Goal: Check status: Check status

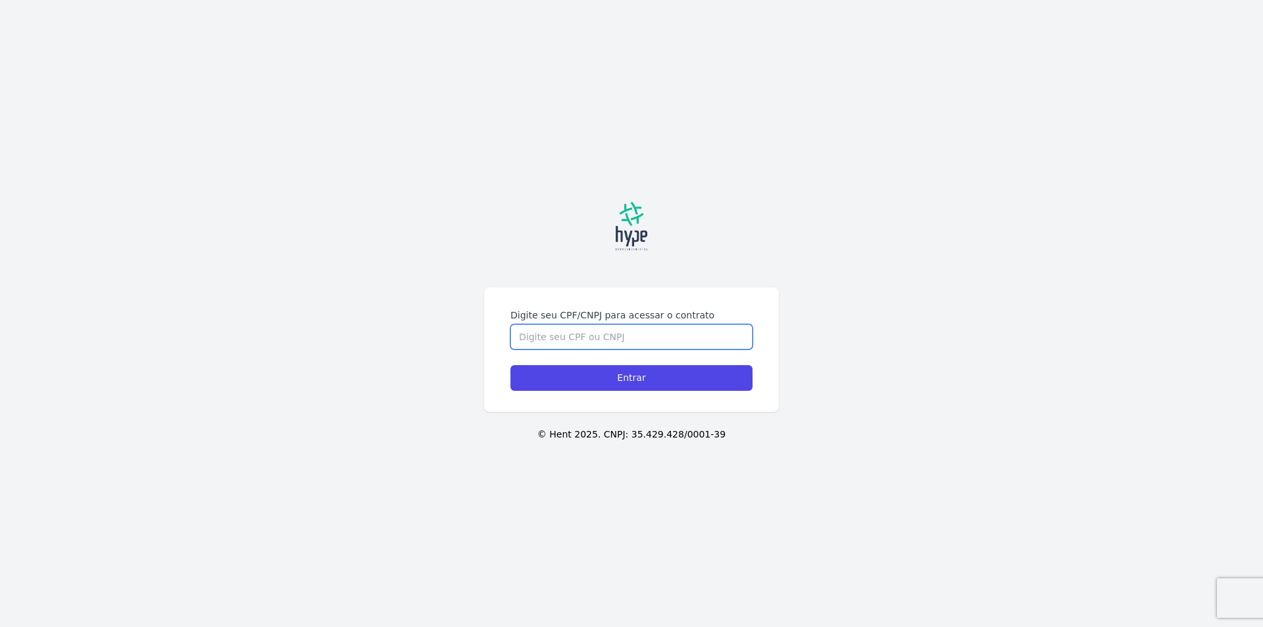
click at [564, 333] on input "Digite seu CPF/CNPJ para acessar o contrato" at bounding box center [631, 336] width 242 height 25
type input "03713645906"
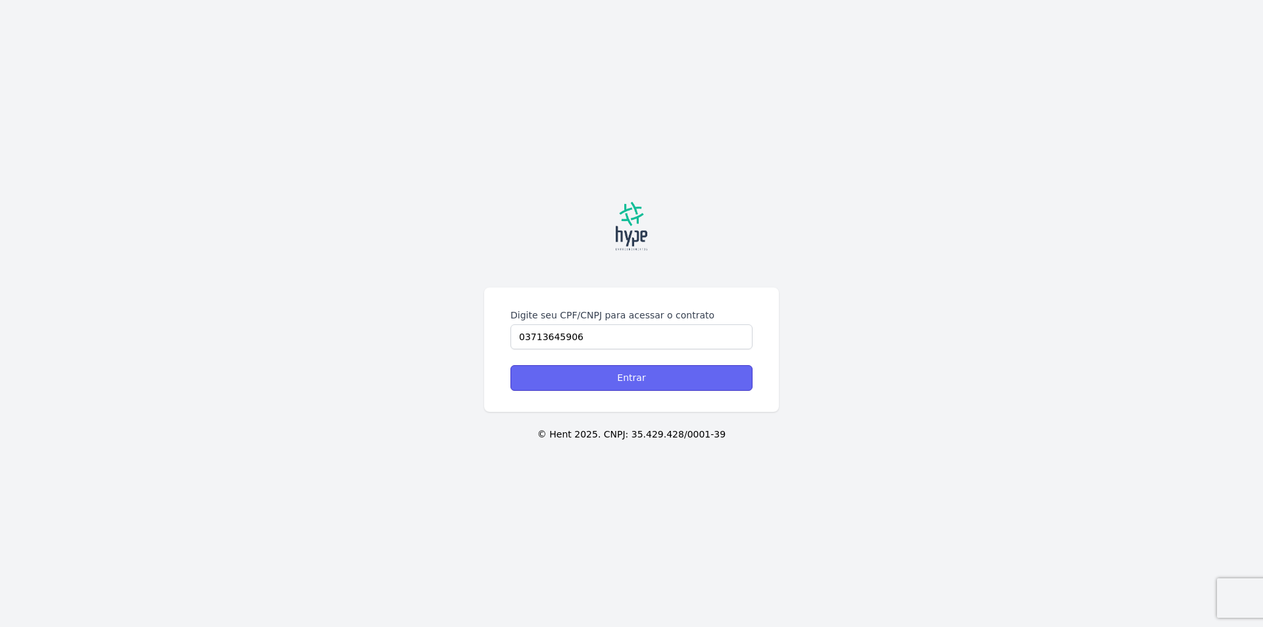
click at [642, 380] on input "Entrar" at bounding box center [631, 378] width 242 height 26
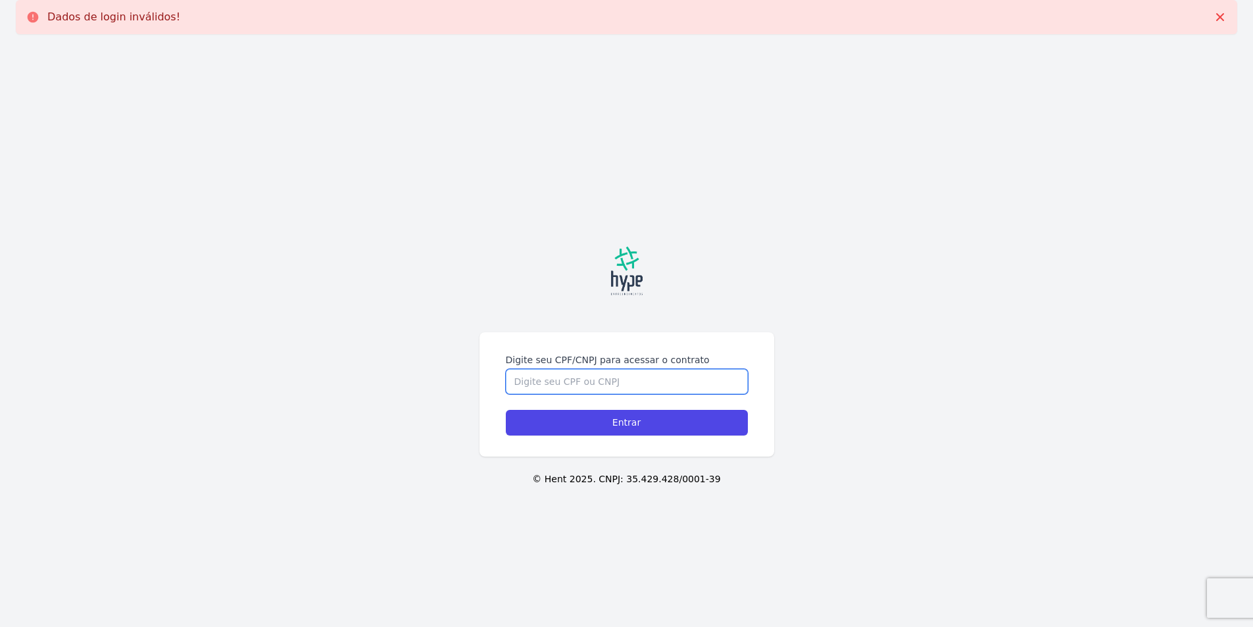
click at [642, 379] on input "Digite seu CPF/CNPJ para acessar o contrato" at bounding box center [627, 381] width 242 height 25
type input "03713645906"
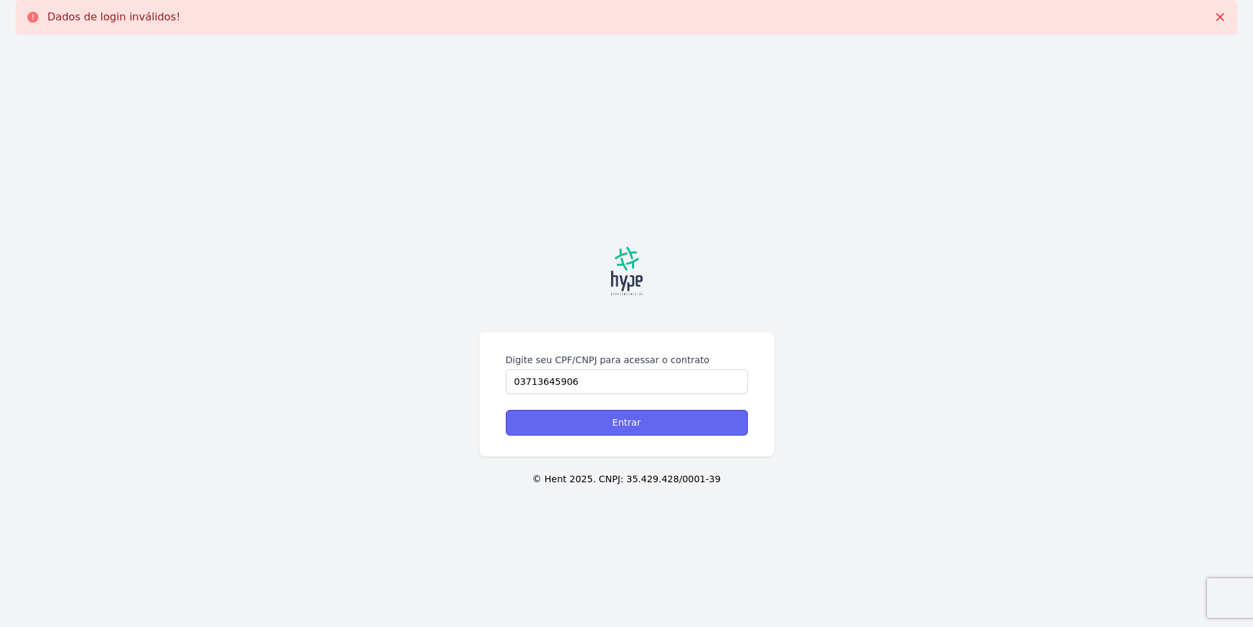
click at [654, 424] on input "Entrar" at bounding box center [627, 423] width 242 height 26
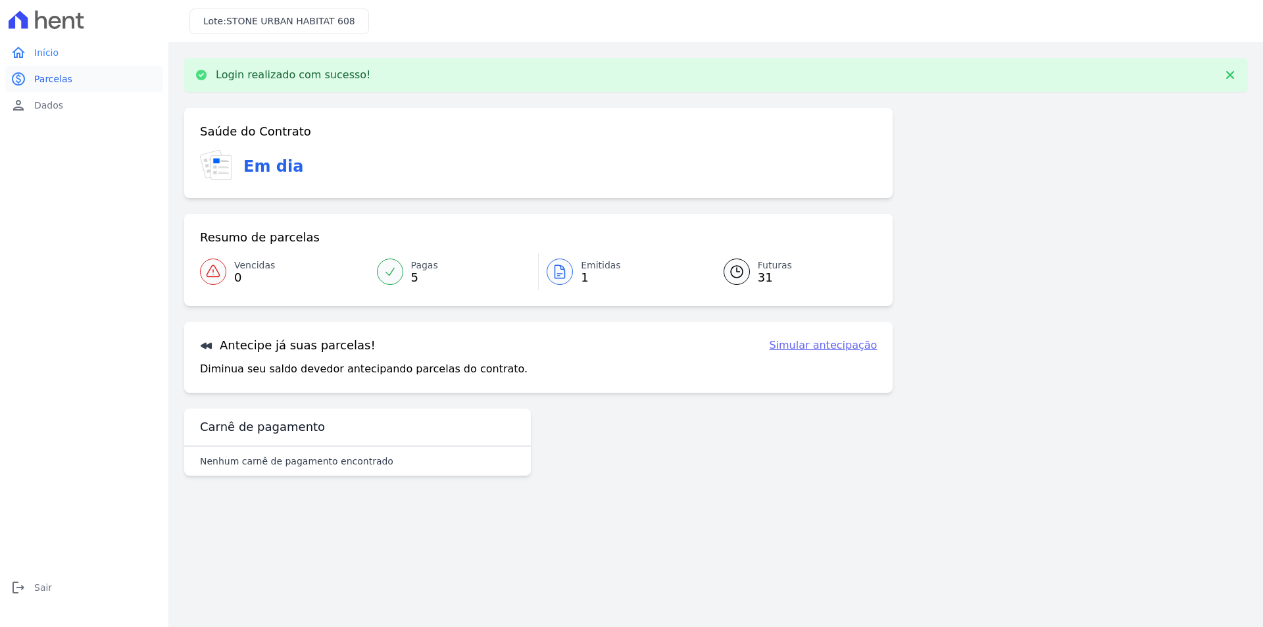
click at [50, 76] on span "Parcelas" at bounding box center [53, 78] width 38 height 13
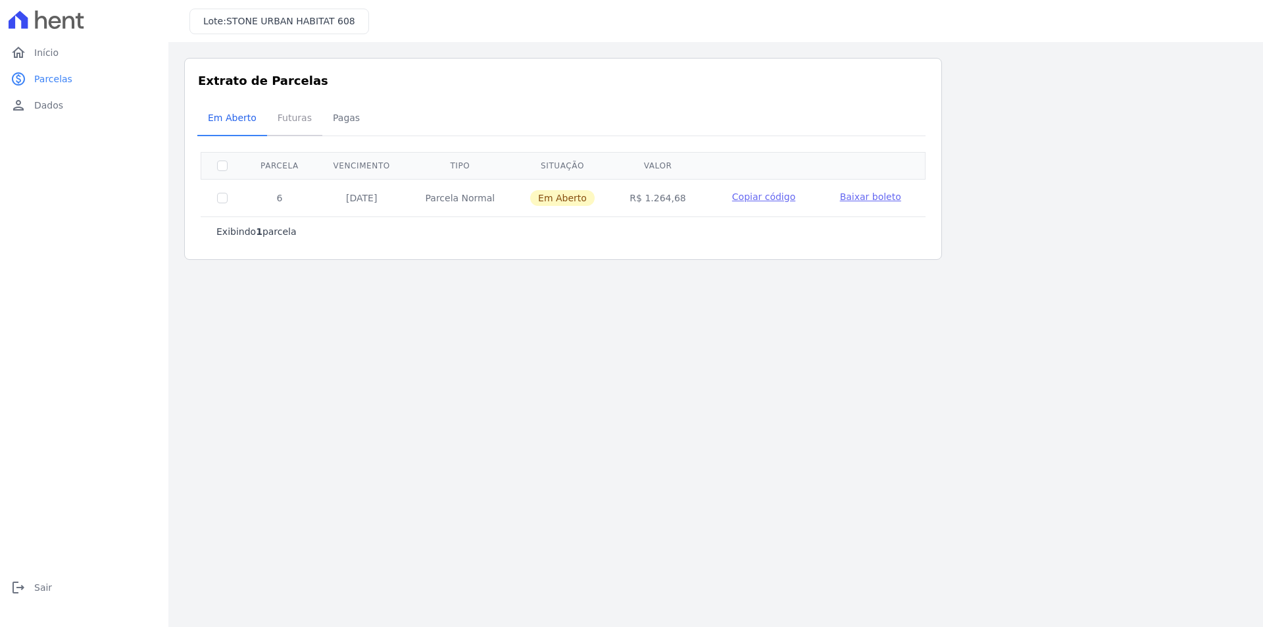
click at [288, 117] on span "Futuras" at bounding box center [295, 118] width 50 height 26
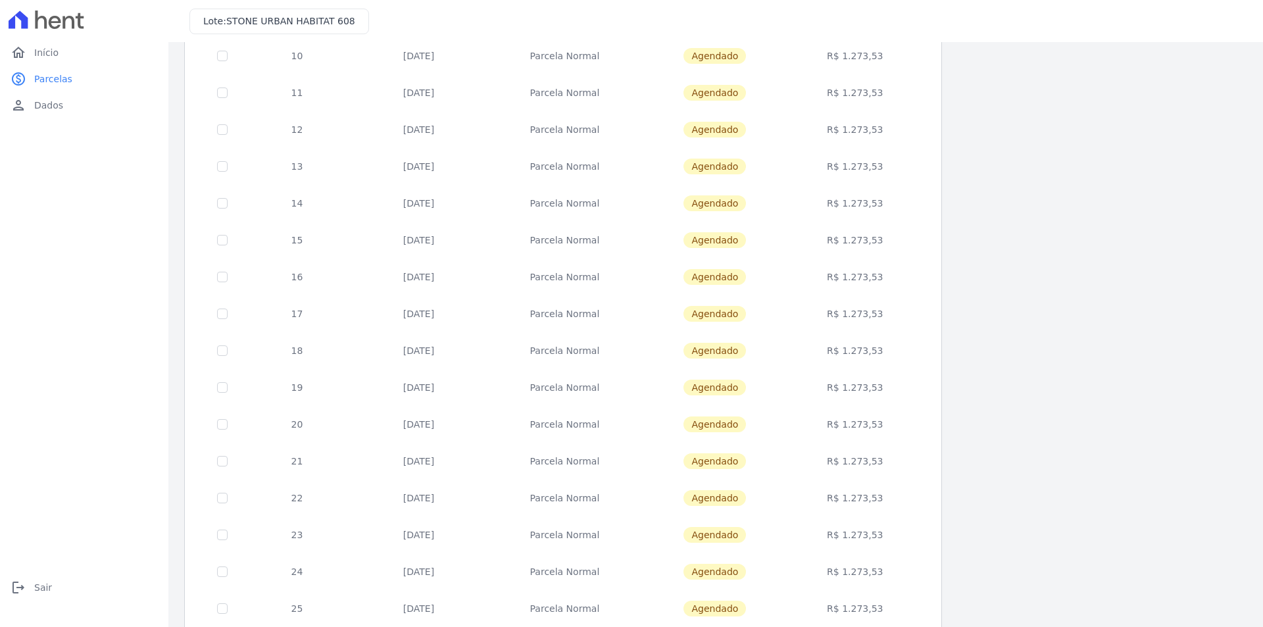
scroll to position [366, 0]
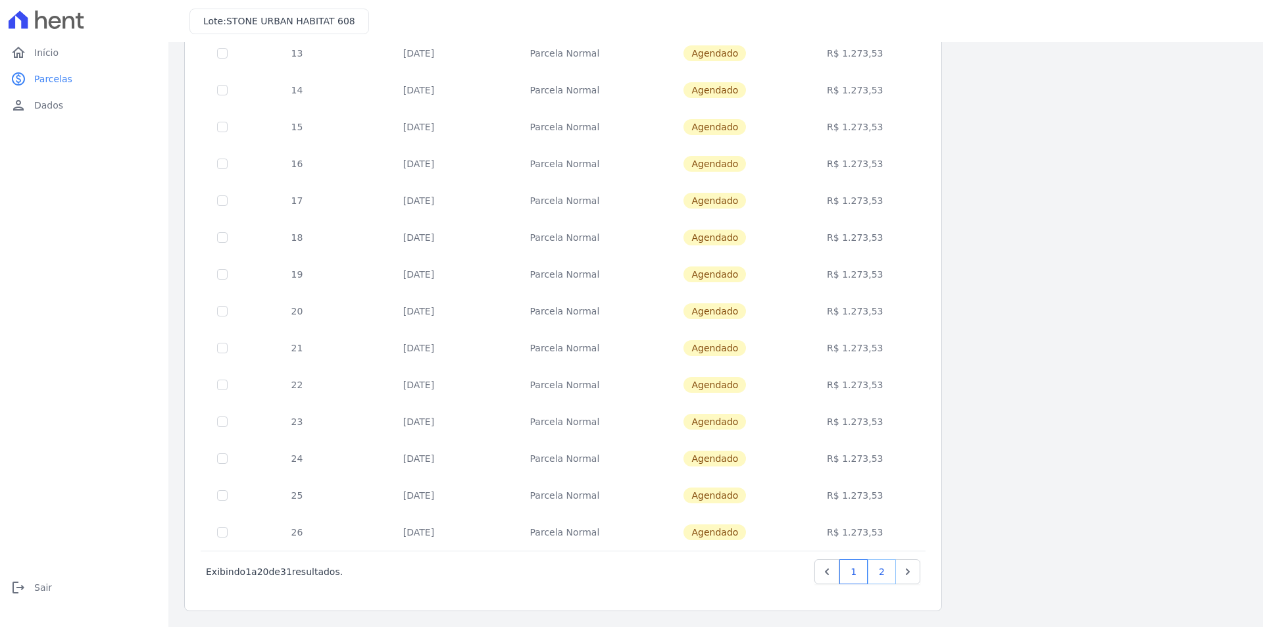
click at [882, 575] on link "2" at bounding box center [882, 571] width 28 height 25
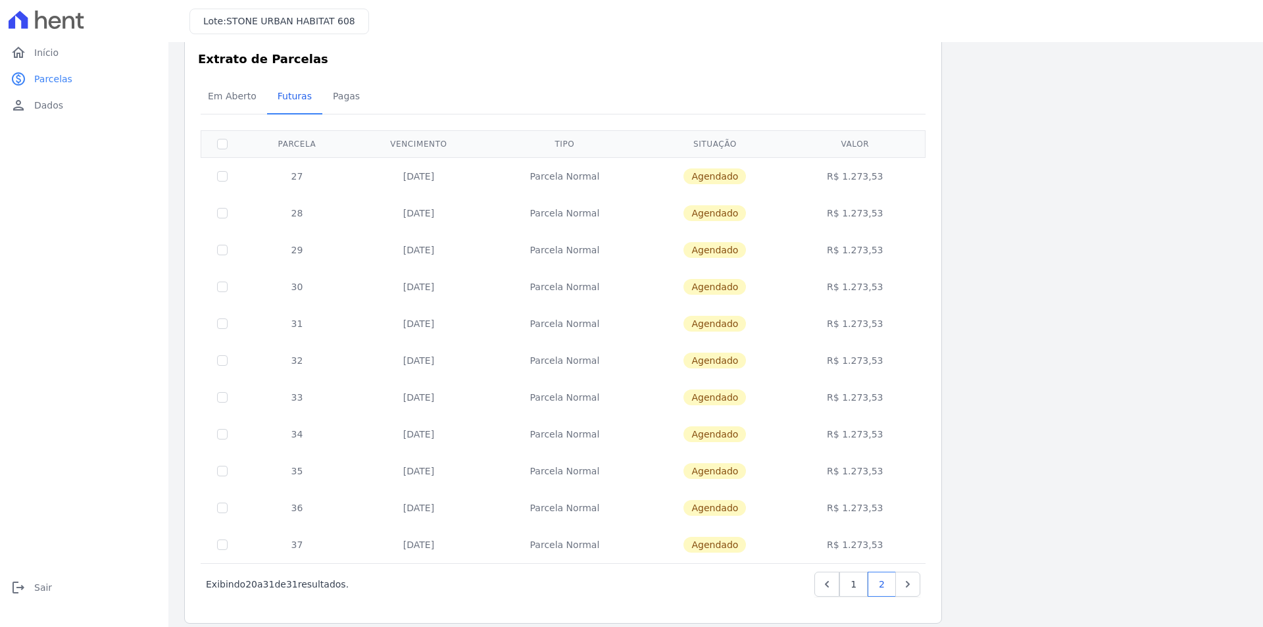
scroll to position [34, 0]
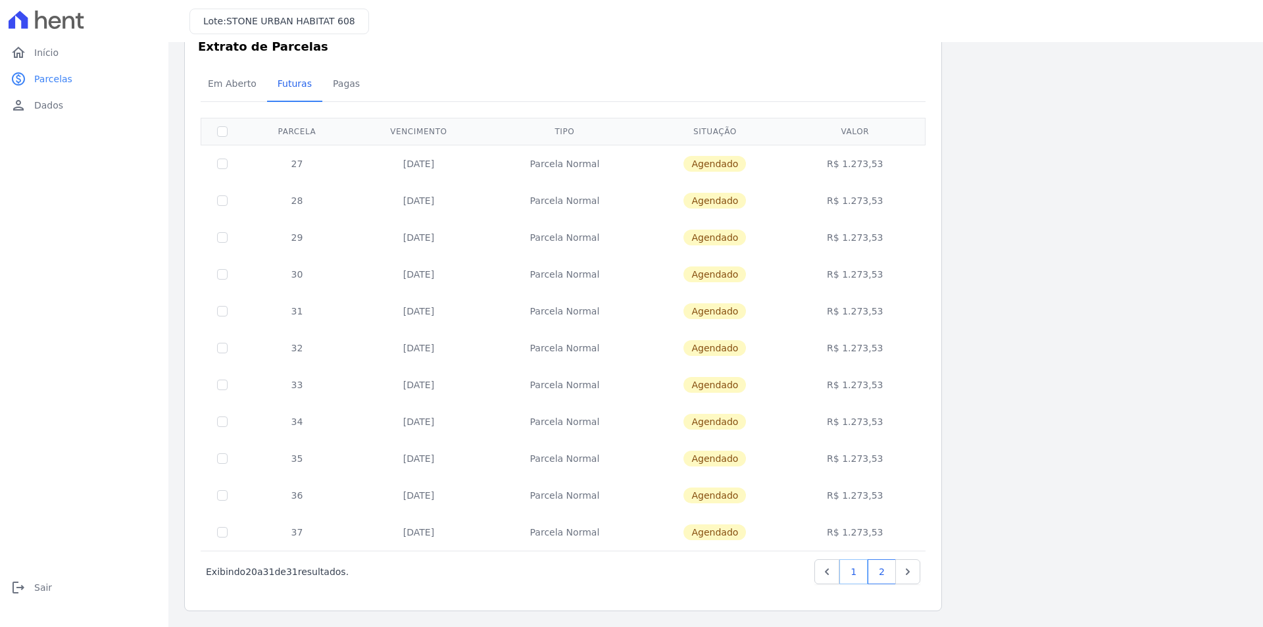
click at [850, 574] on link "1" at bounding box center [853, 571] width 28 height 25
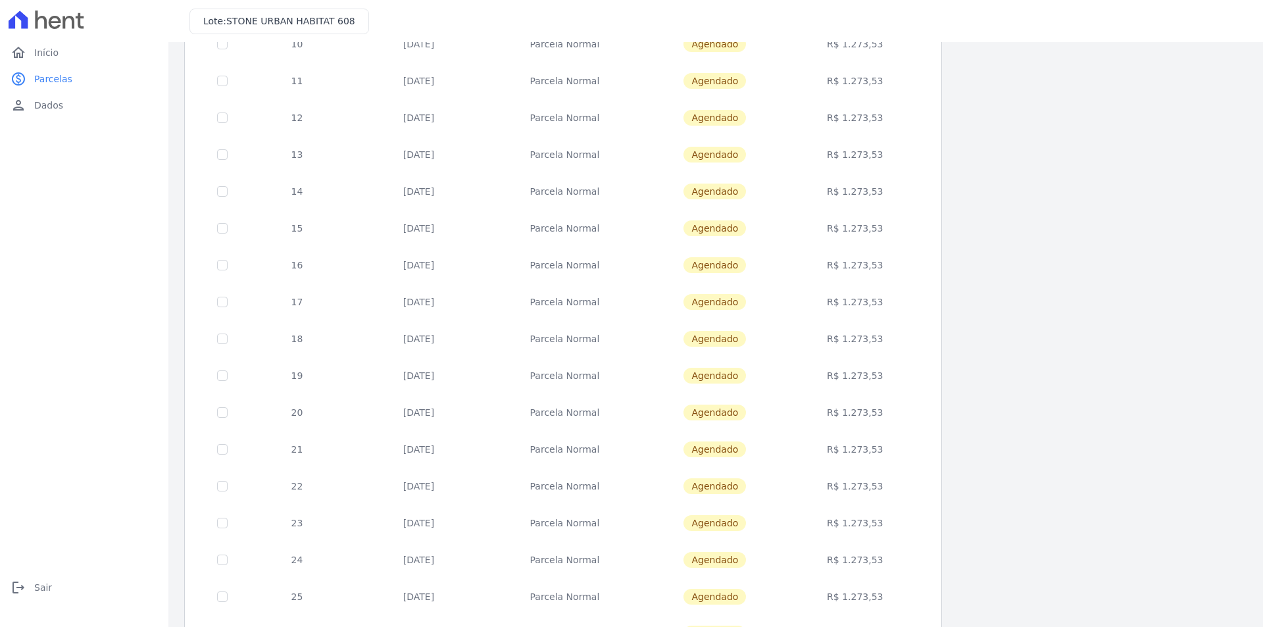
scroll to position [366, 0]
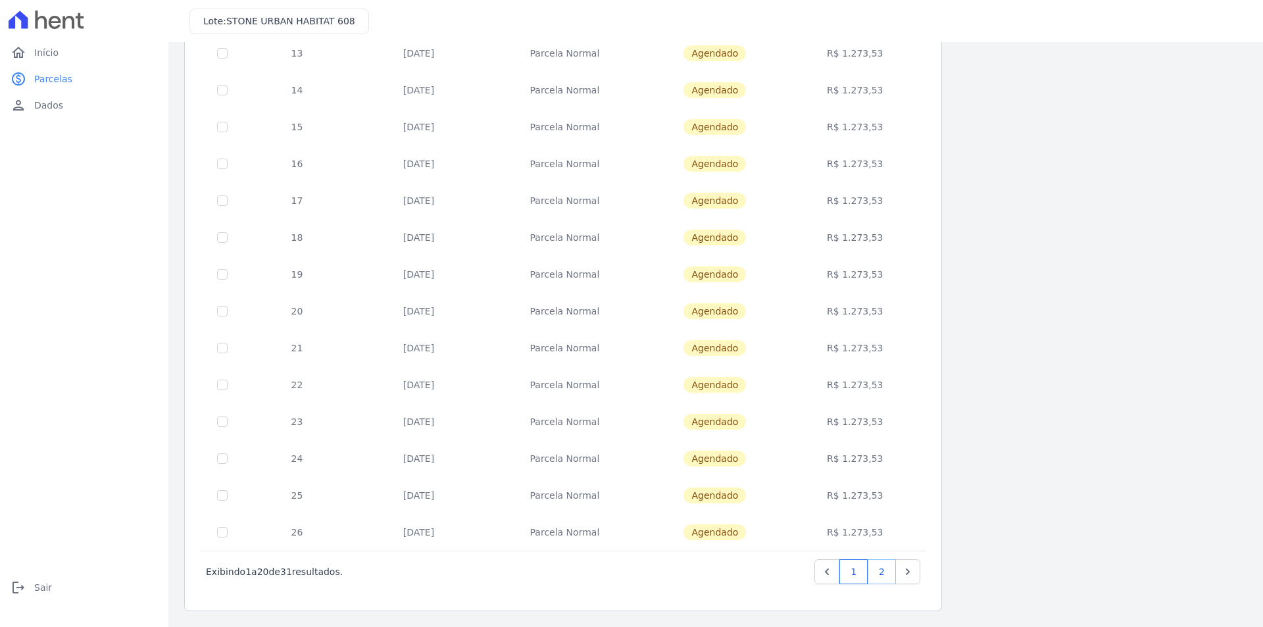
click at [883, 569] on link "2" at bounding box center [882, 571] width 28 height 25
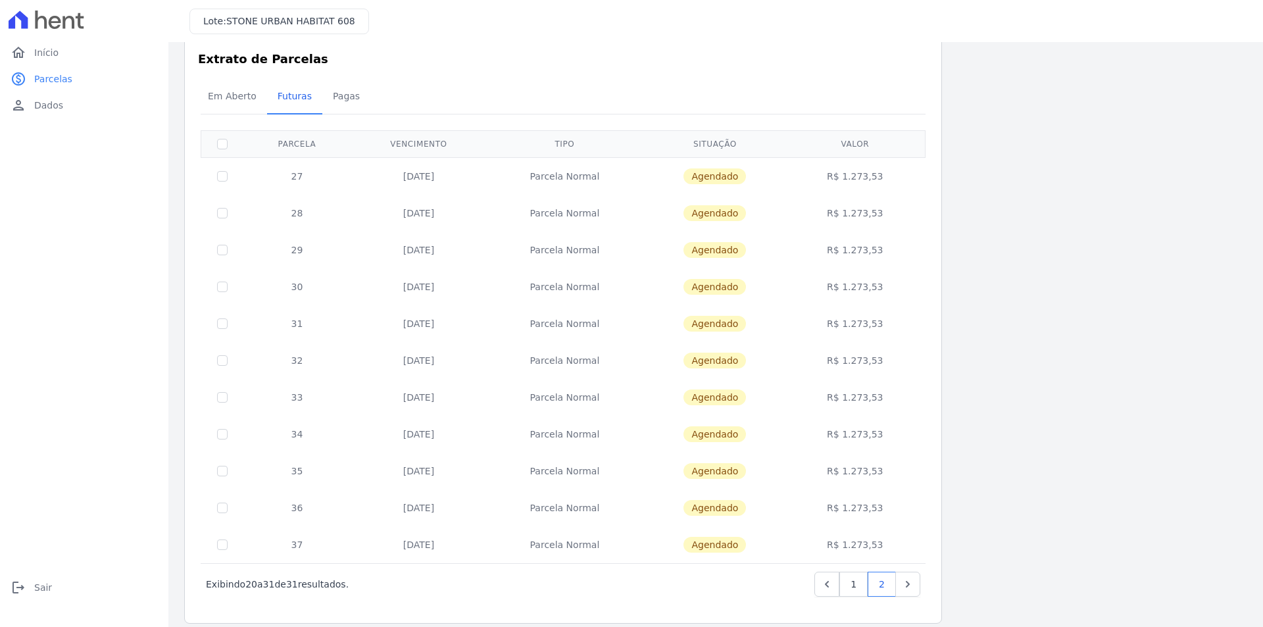
scroll to position [34, 0]
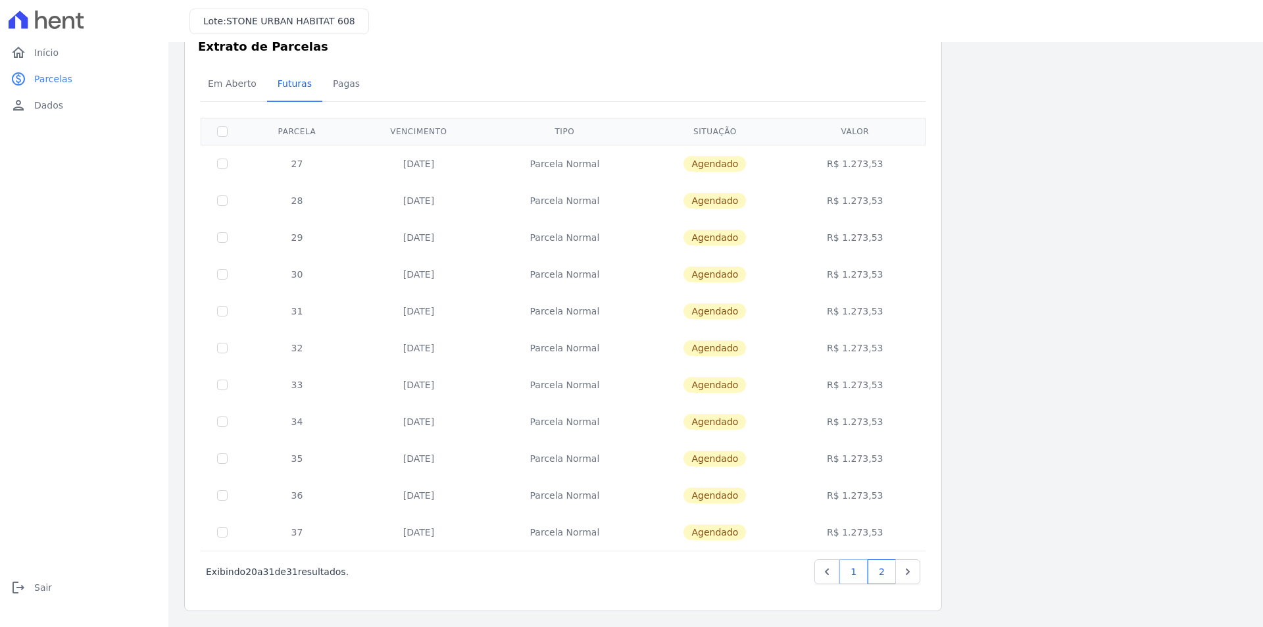
click at [856, 571] on link "1" at bounding box center [853, 571] width 28 height 25
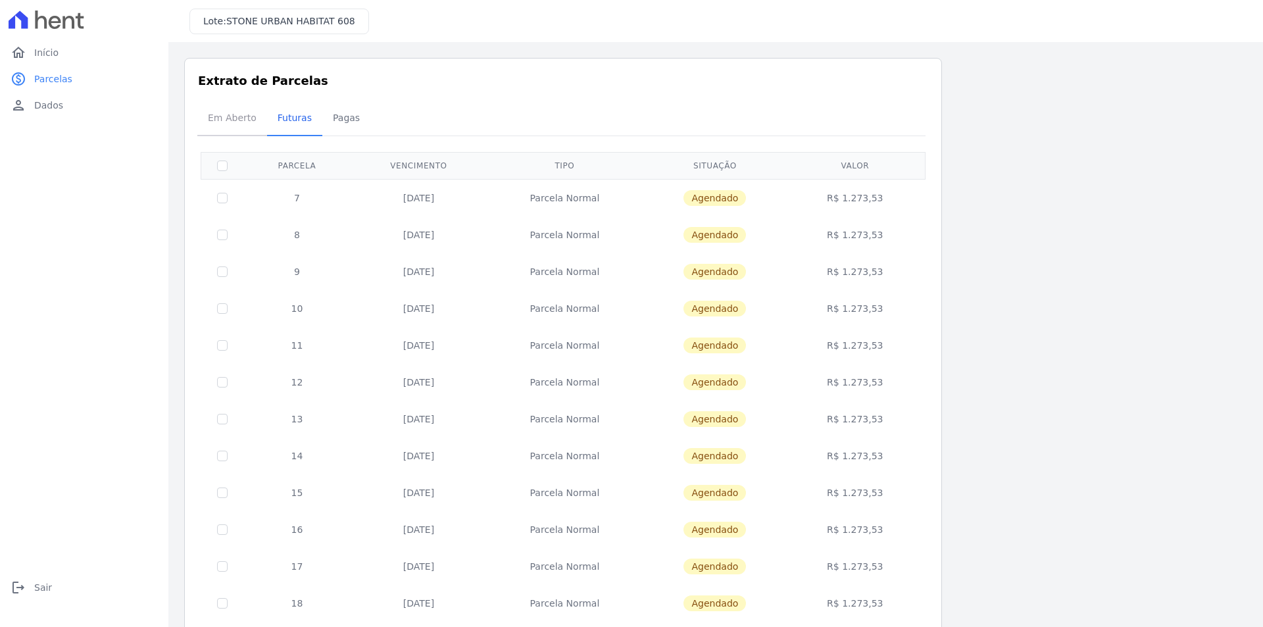
click at [231, 112] on span "Em Aberto" at bounding box center [232, 118] width 64 height 26
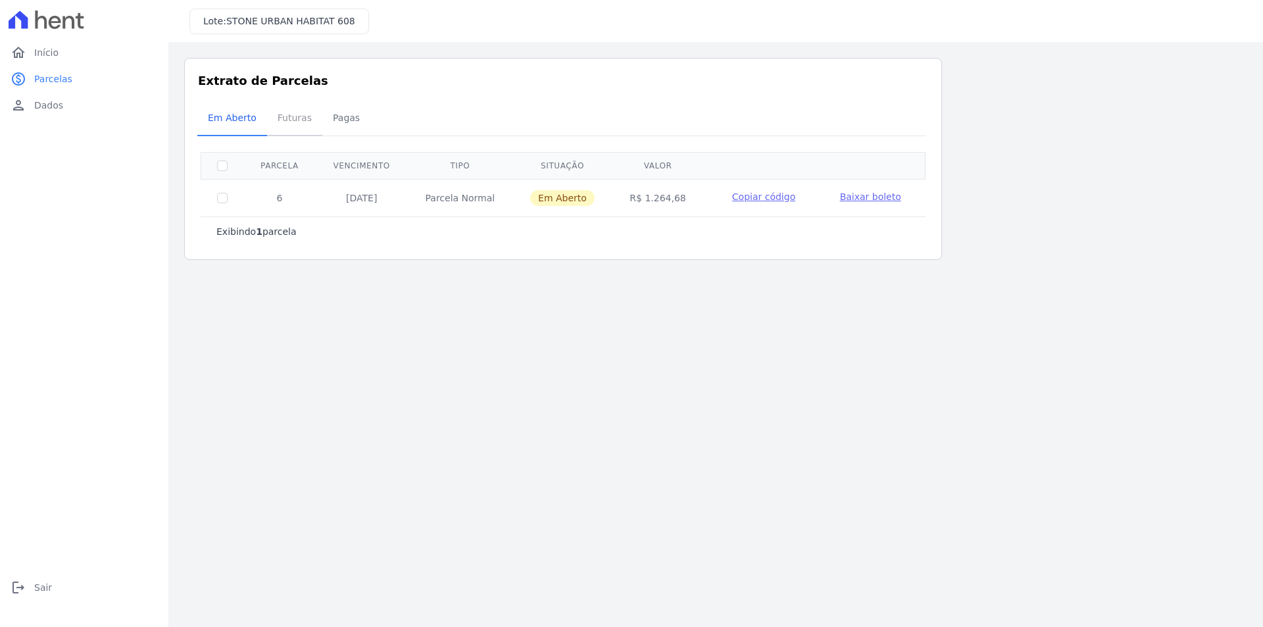
click at [309, 118] on span "Futuras" at bounding box center [295, 118] width 50 height 26
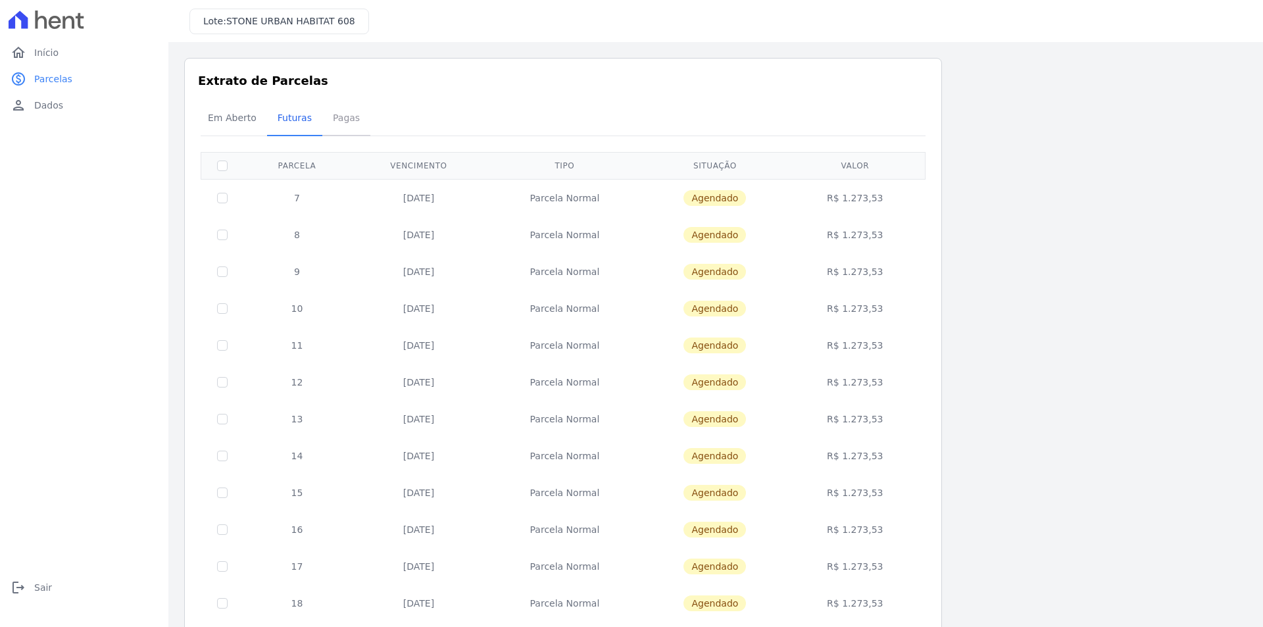
click at [338, 118] on span "Pagas" at bounding box center [346, 118] width 43 height 26
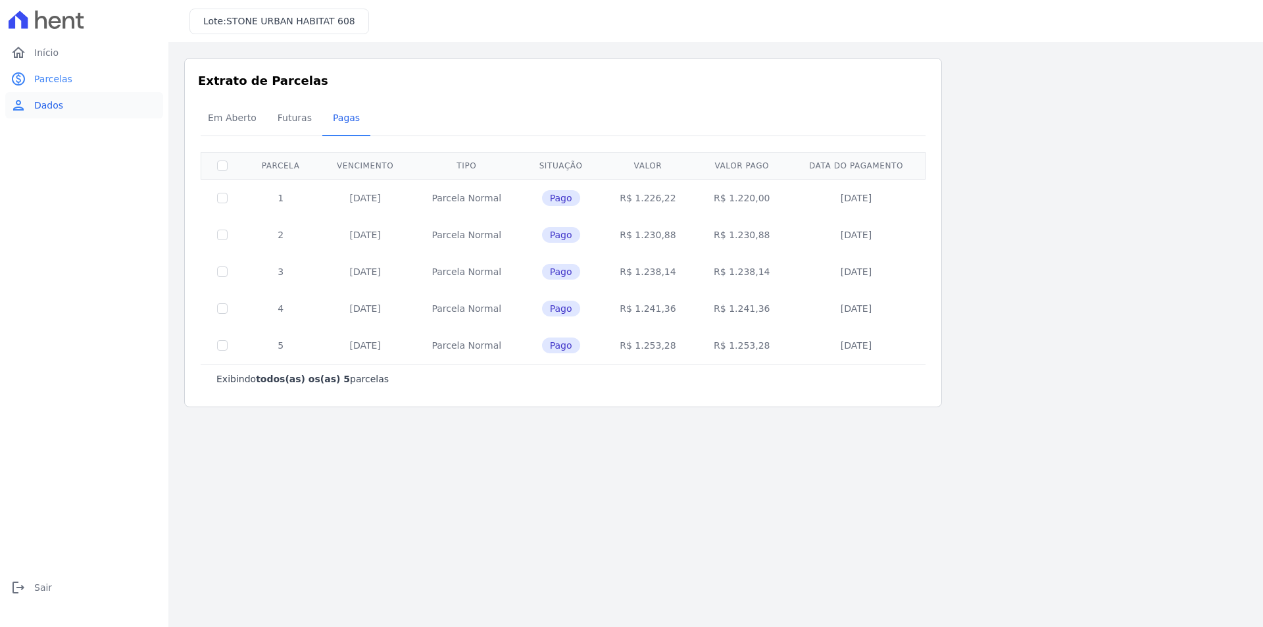
click at [56, 105] on span "Dados" at bounding box center [48, 105] width 29 height 13
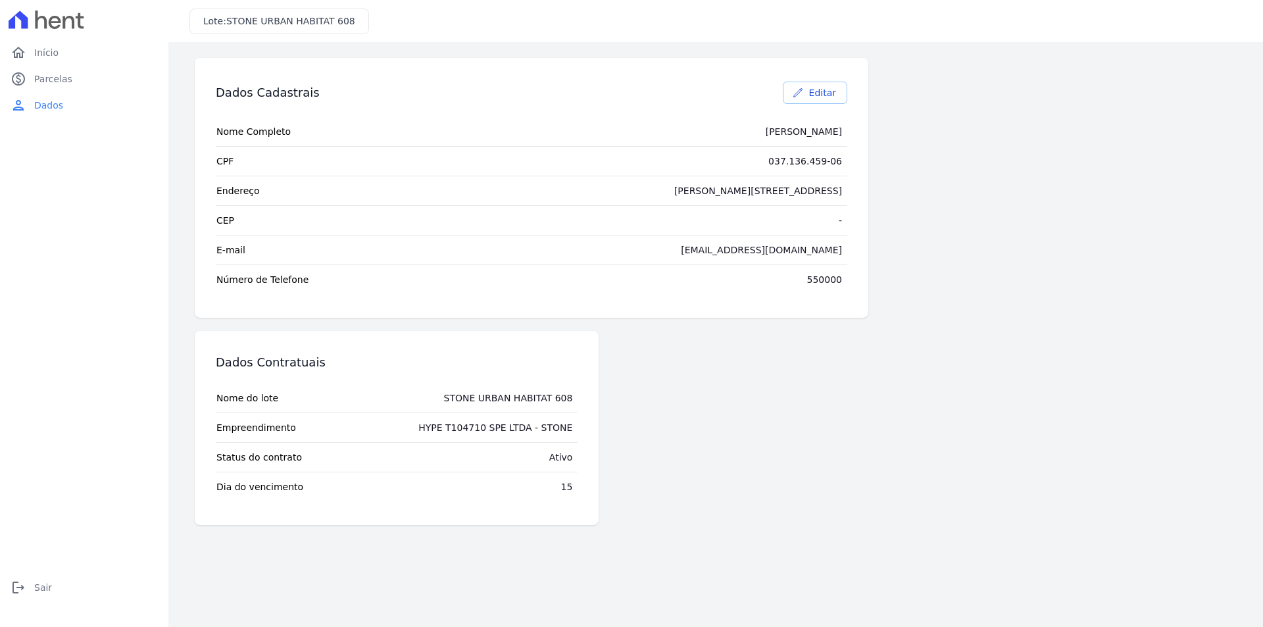
click at [811, 97] on link "Editar" at bounding box center [815, 93] width 64 height 22
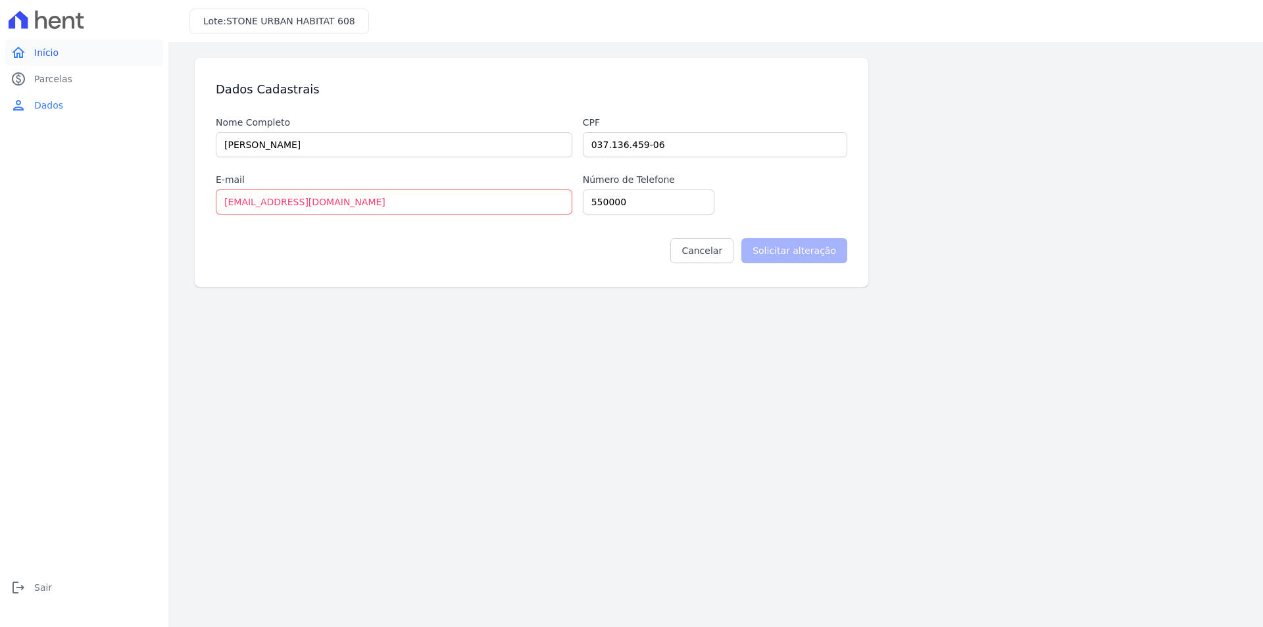
click at [48, 48] on span "Início" at bounding box center [46, 52] width 24 height 13
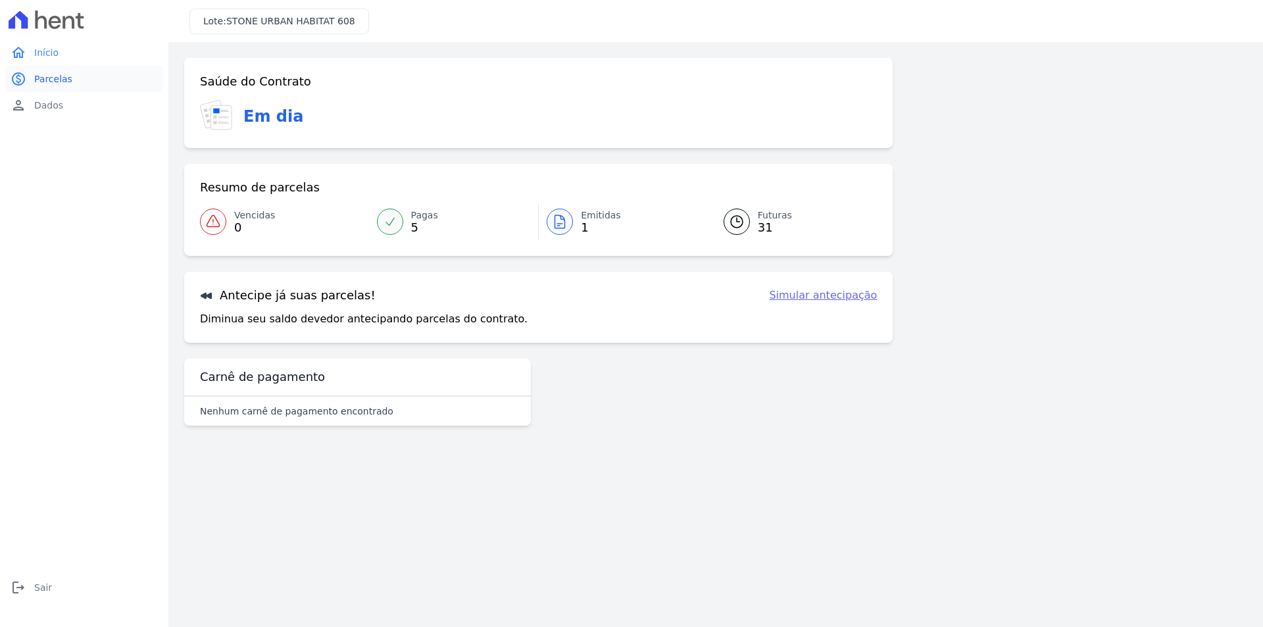
click at [59, 81] on span "Parcelas" at bounding box center [53, 78] width 38 height 13
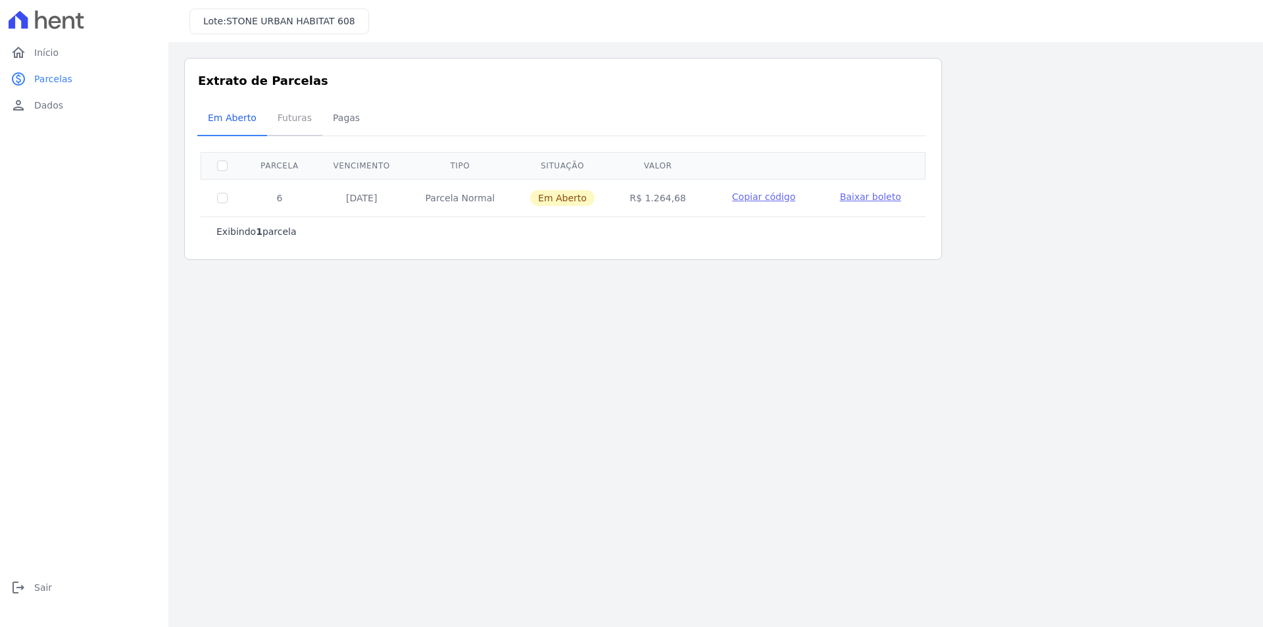
click at [291, 116] on span "Futuras" at bounding box center [295, 118] width 50 height 26
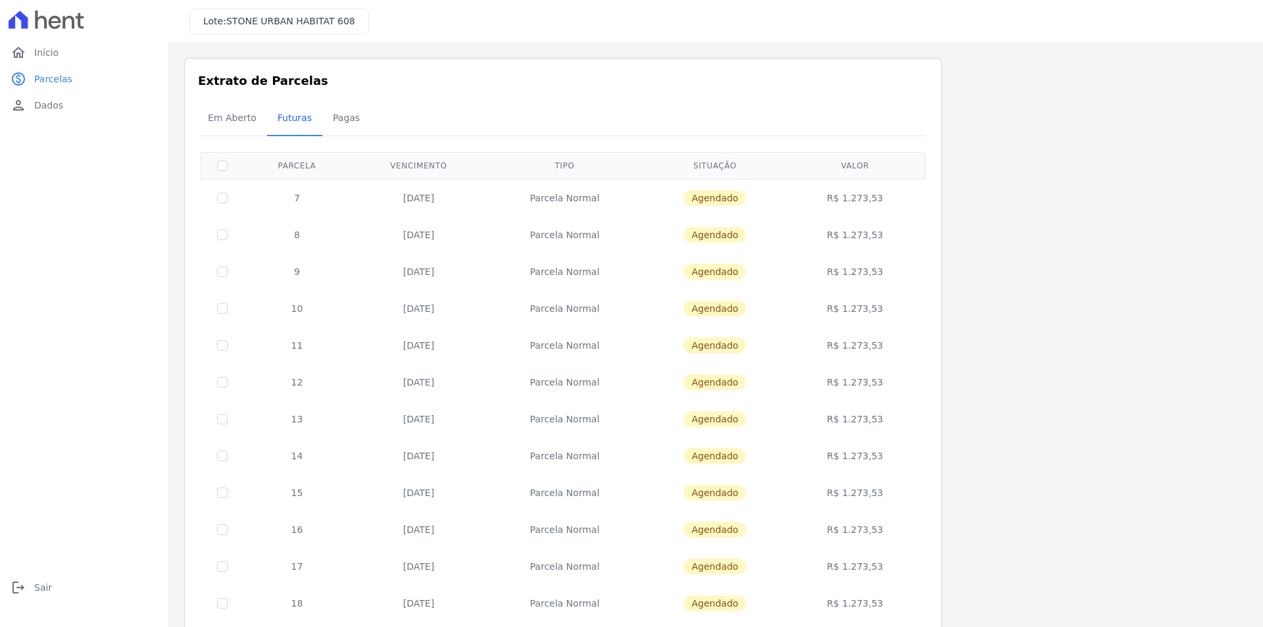
click at [327, 26] on span "STONE URBAN HABITAT 608" at bounding box center [290, 21] width 129 height 11
click at [232, 121] on span "Em Aberto" at bounding box center [232, 118] width 64 height 26
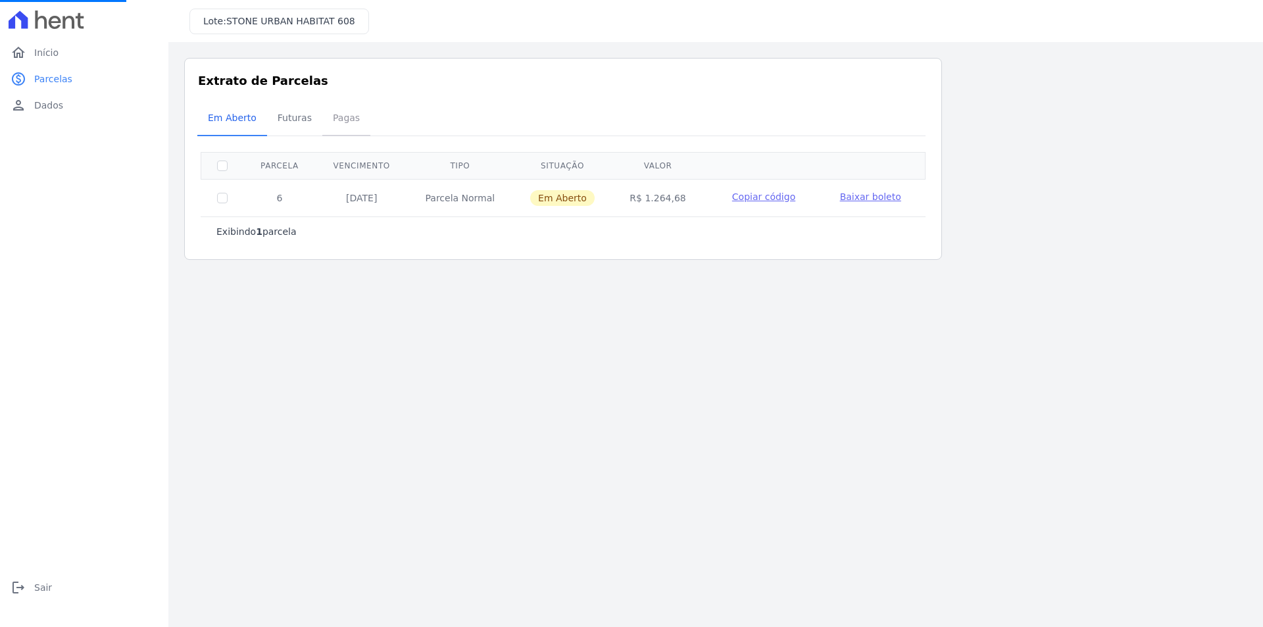
click at [335, 120] on span "Pagas" at bounding box center [346, 118] width 43 height 26
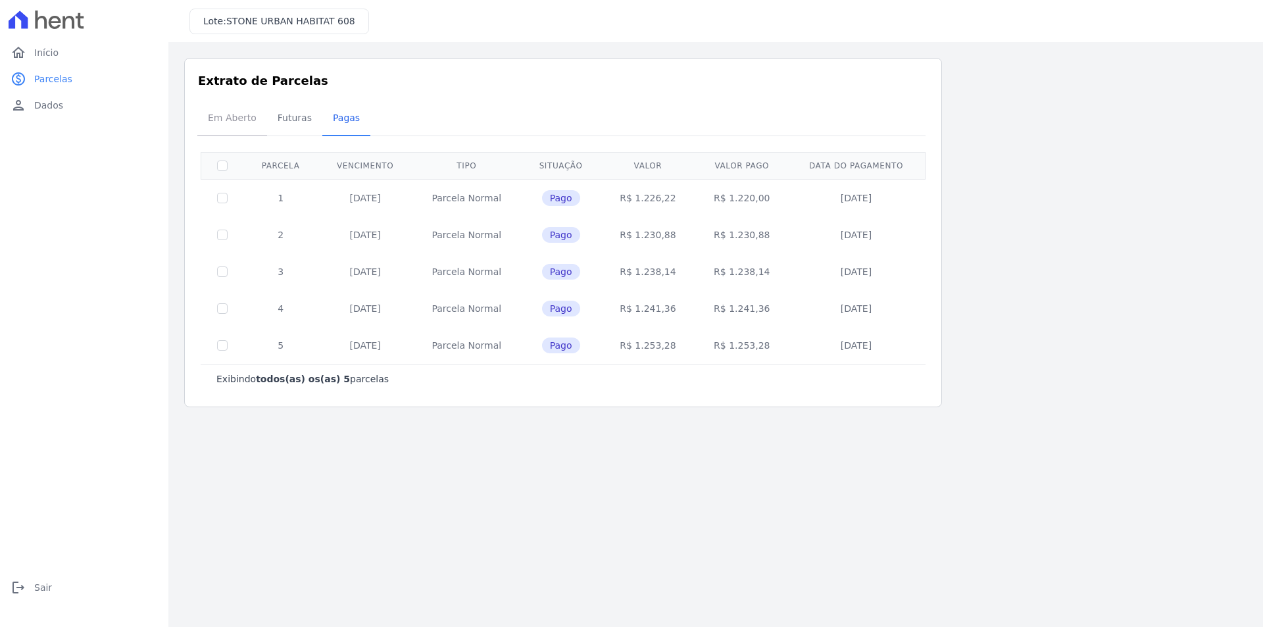
click at [239, 120] on span "Em Aberto" at bounding box center [232, 118] width 64 height 26
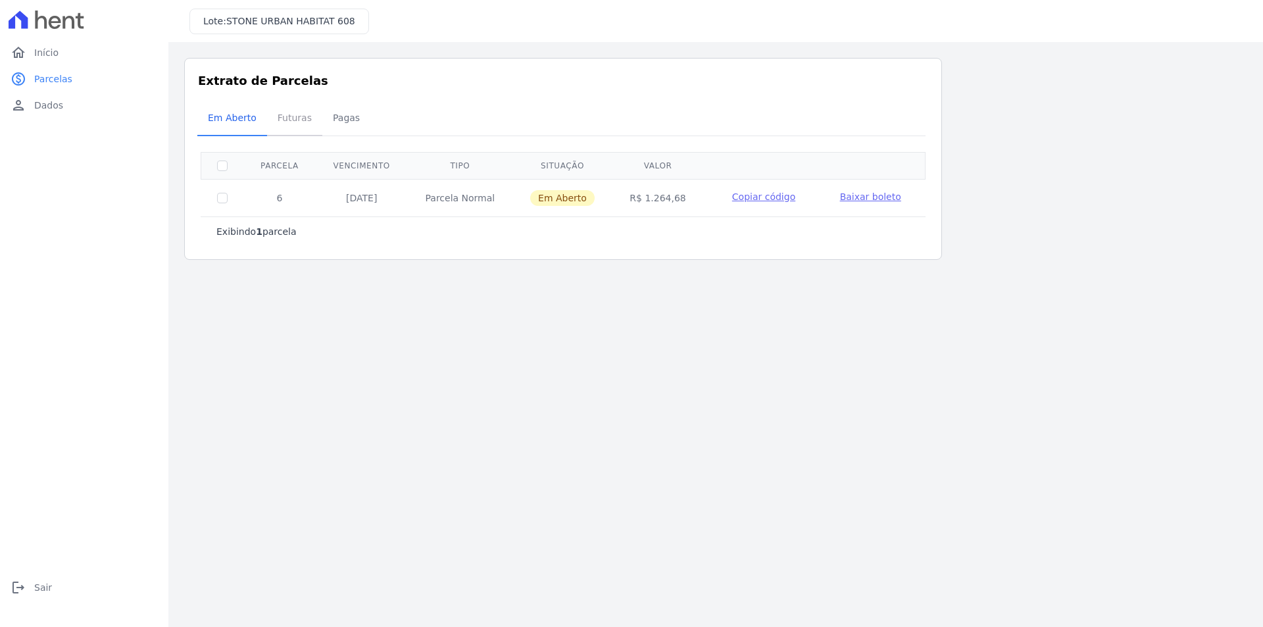
click at [292, 119] on span "Futuras" at bounding box center [295, 118] width 50 height 26
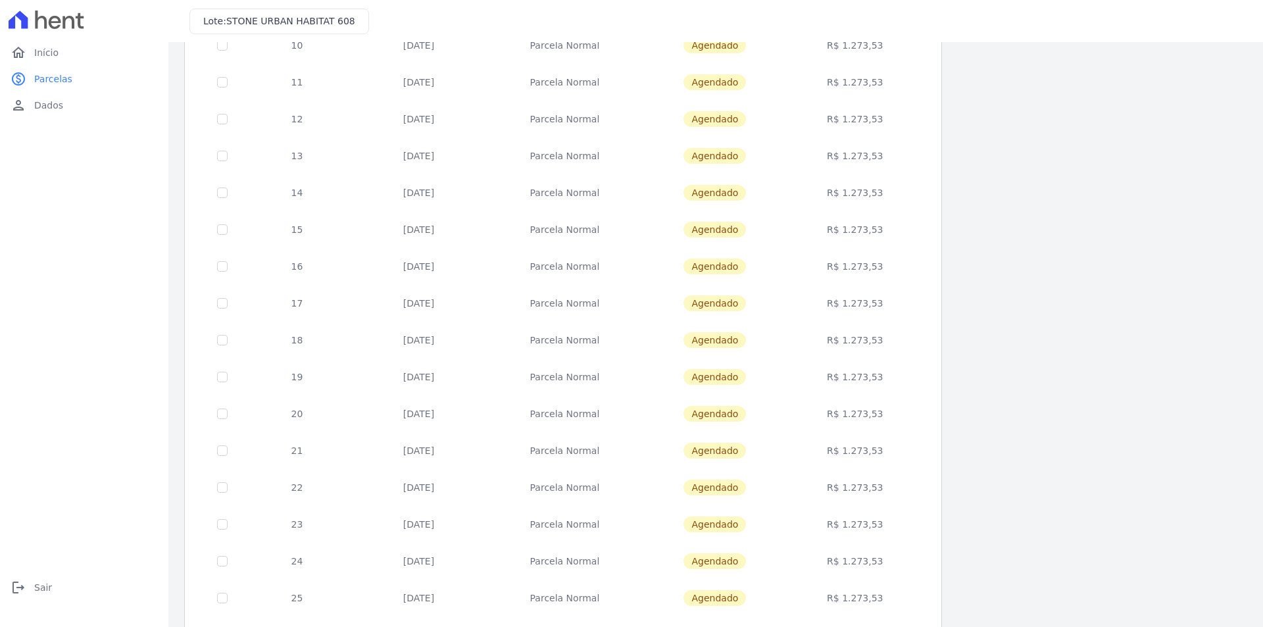
scroll to position [366, 0]
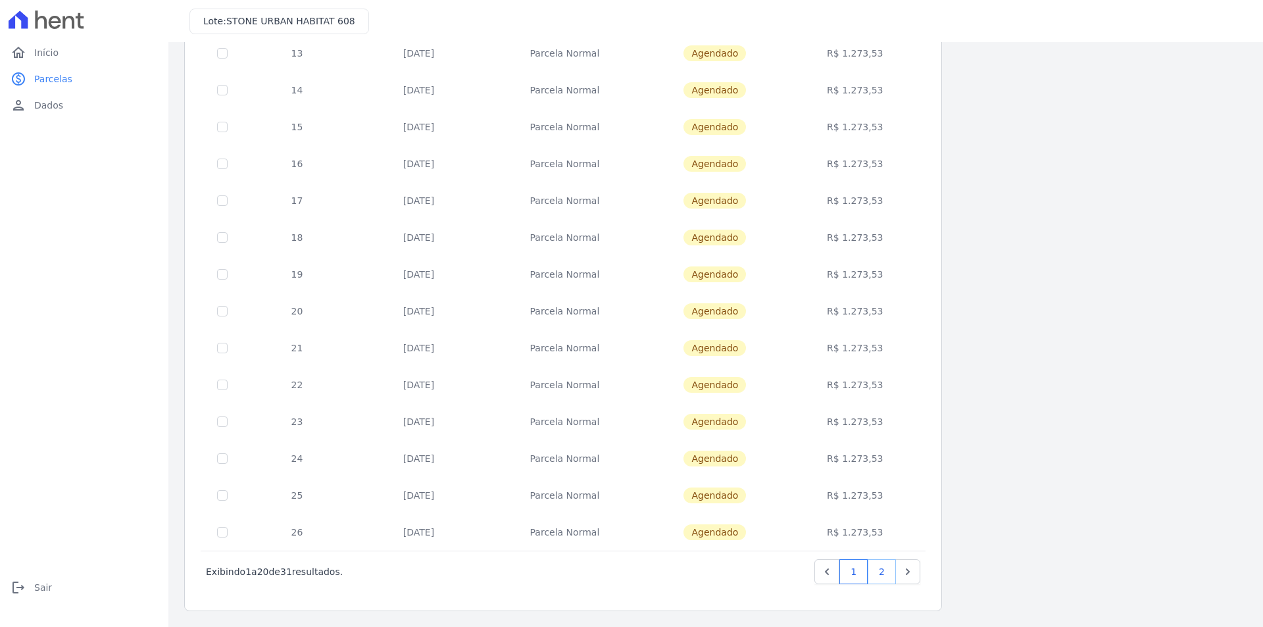
click at [879, 566] on link "2" at bounding box center [882, 571] width 28 height 25
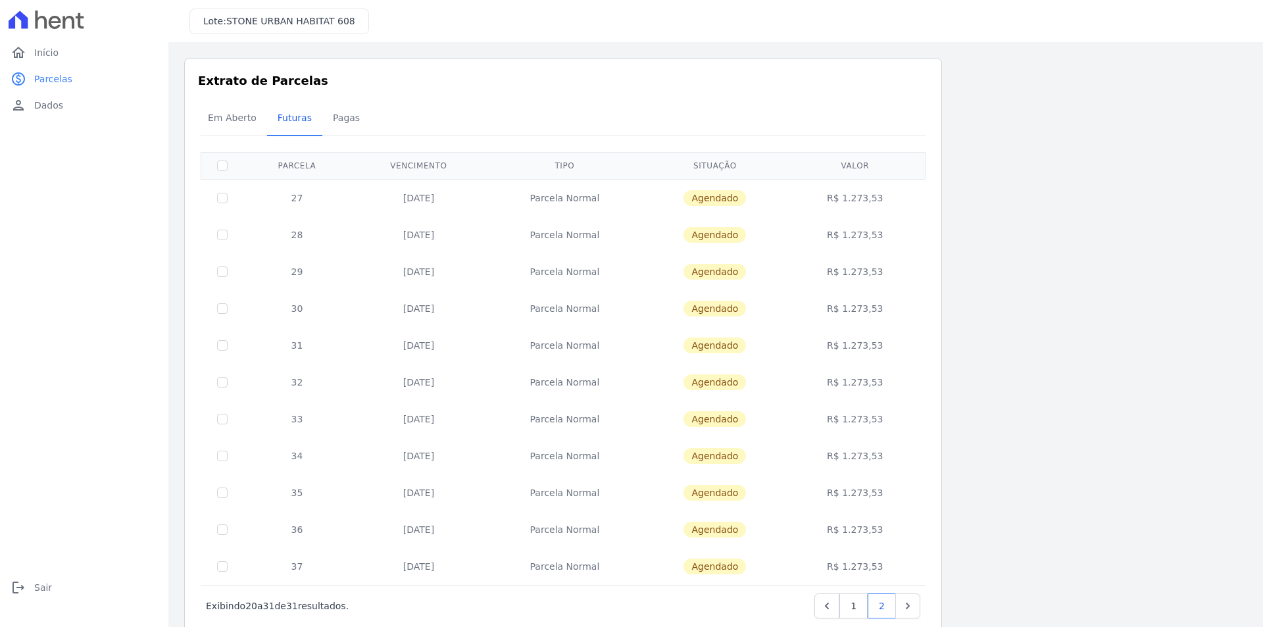
scroll to position [34, 0]
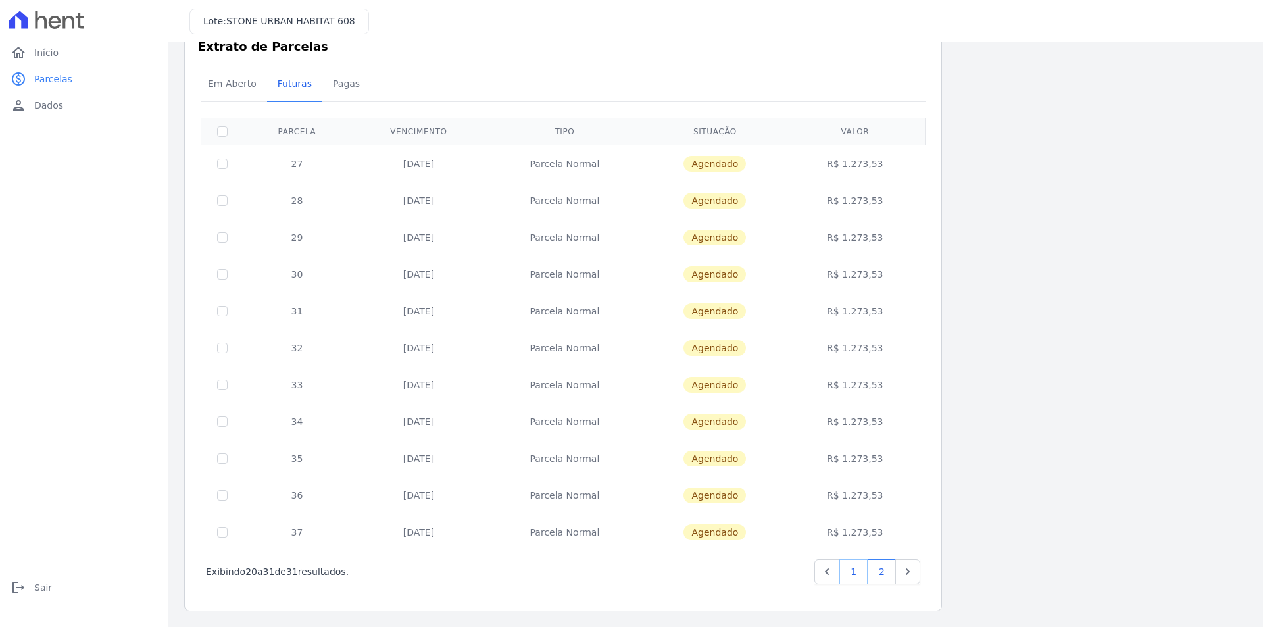
click at [845, 570] on link "1" at bounding box center [853, 571] width 28 height 25
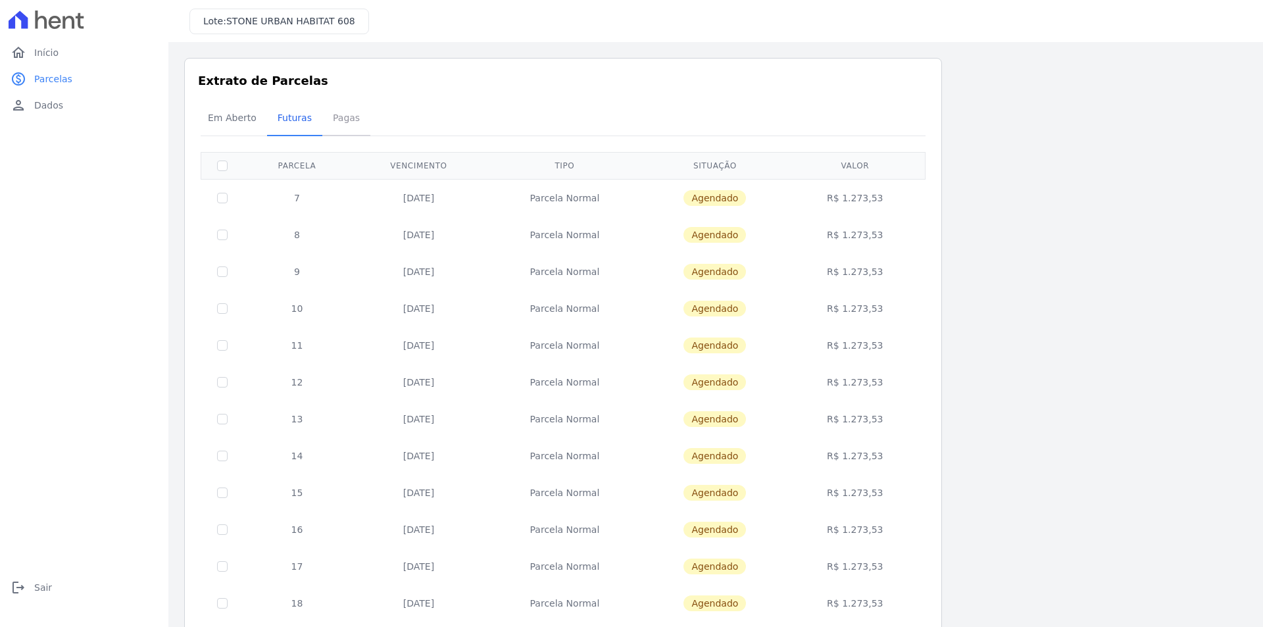
click at [342, 114] on span "Pagas" at bounding box center [346, 118] width 43 height 26
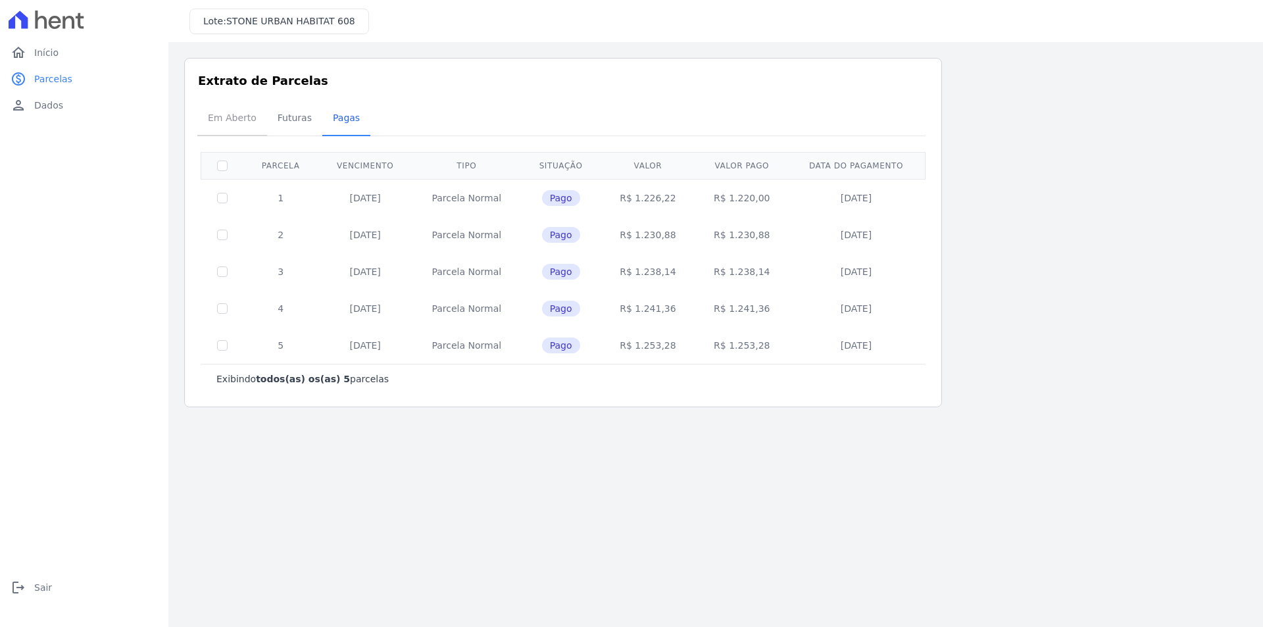
click at [225, 115] on span "Em Aberto" at bounding box center [232, 118] width 64 height 26
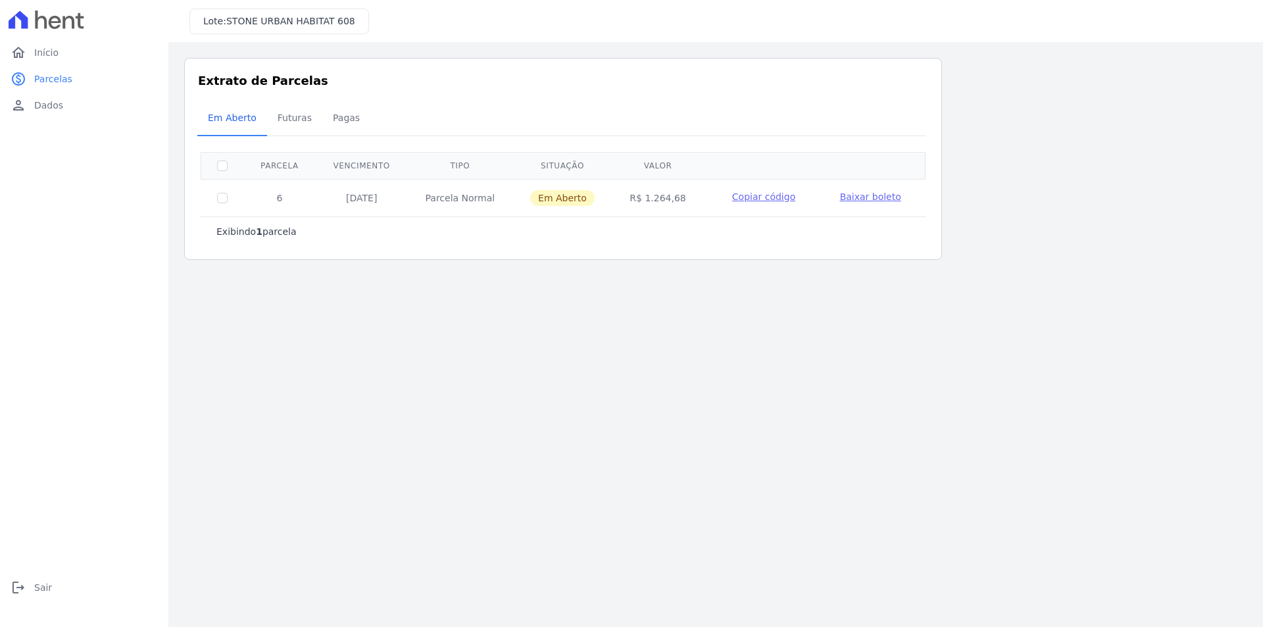
click at [563, 333] on main "Listagem de parcelas Baixar PDF Extrato de Parcelas Em [GEOGRAPHIC_DATA] Futura…" at bounding box center [715, 334] width 1094 height 585
drag, startPoint x: 205, startPoint y: 20, endPoint x: 347, endPoint y: 21, distance: 142.1
click at [347, 21] on div "Lote: STONE URBAN HABITAT 608" at bounding box center [279, 22] width 180 height 26
copy h3 "Lote: STONE URBAN HABITAT 608"
